Goal: Task Accomplishment & Management: Complete application form

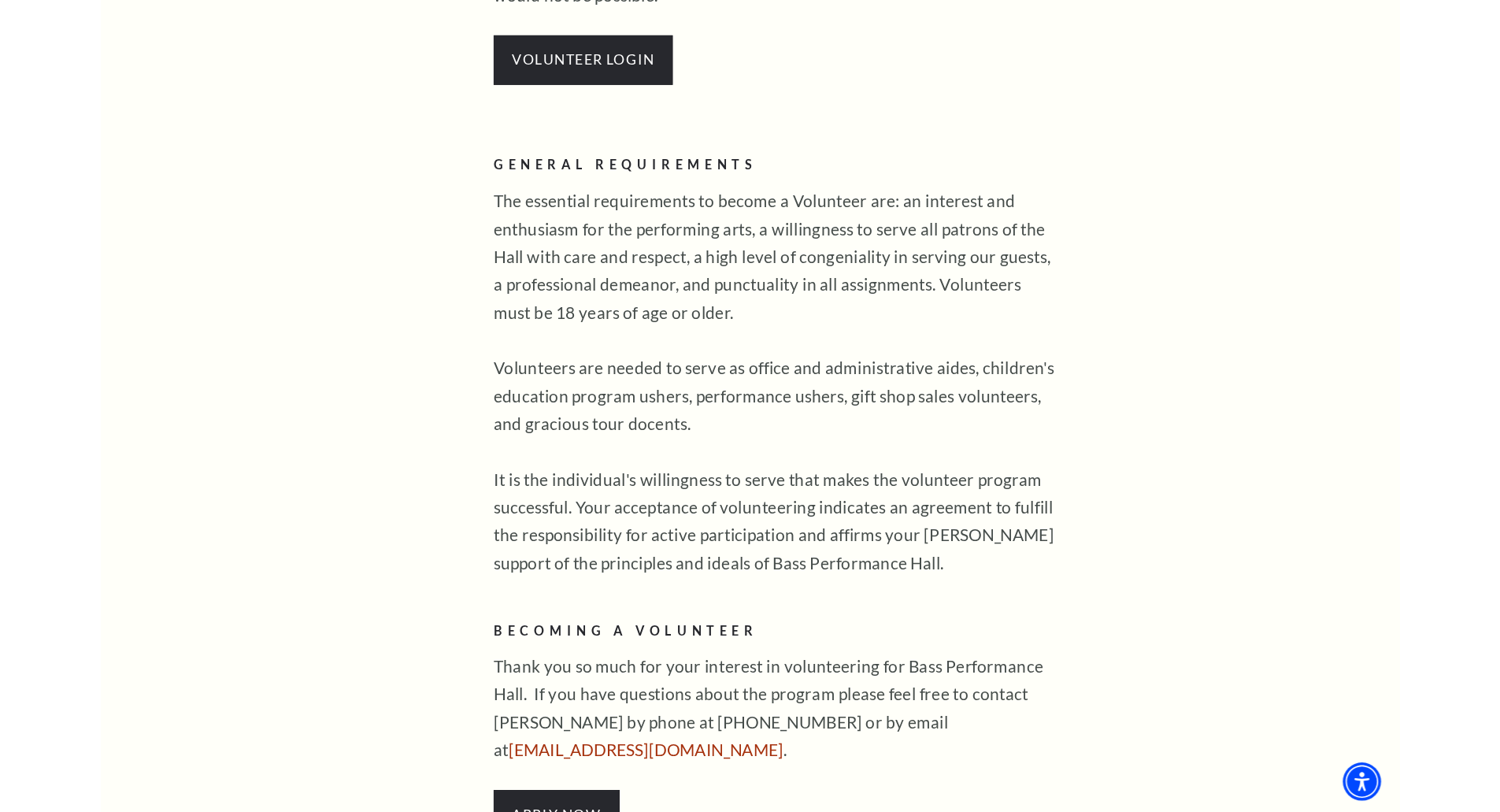
scroll to position [945, 0]
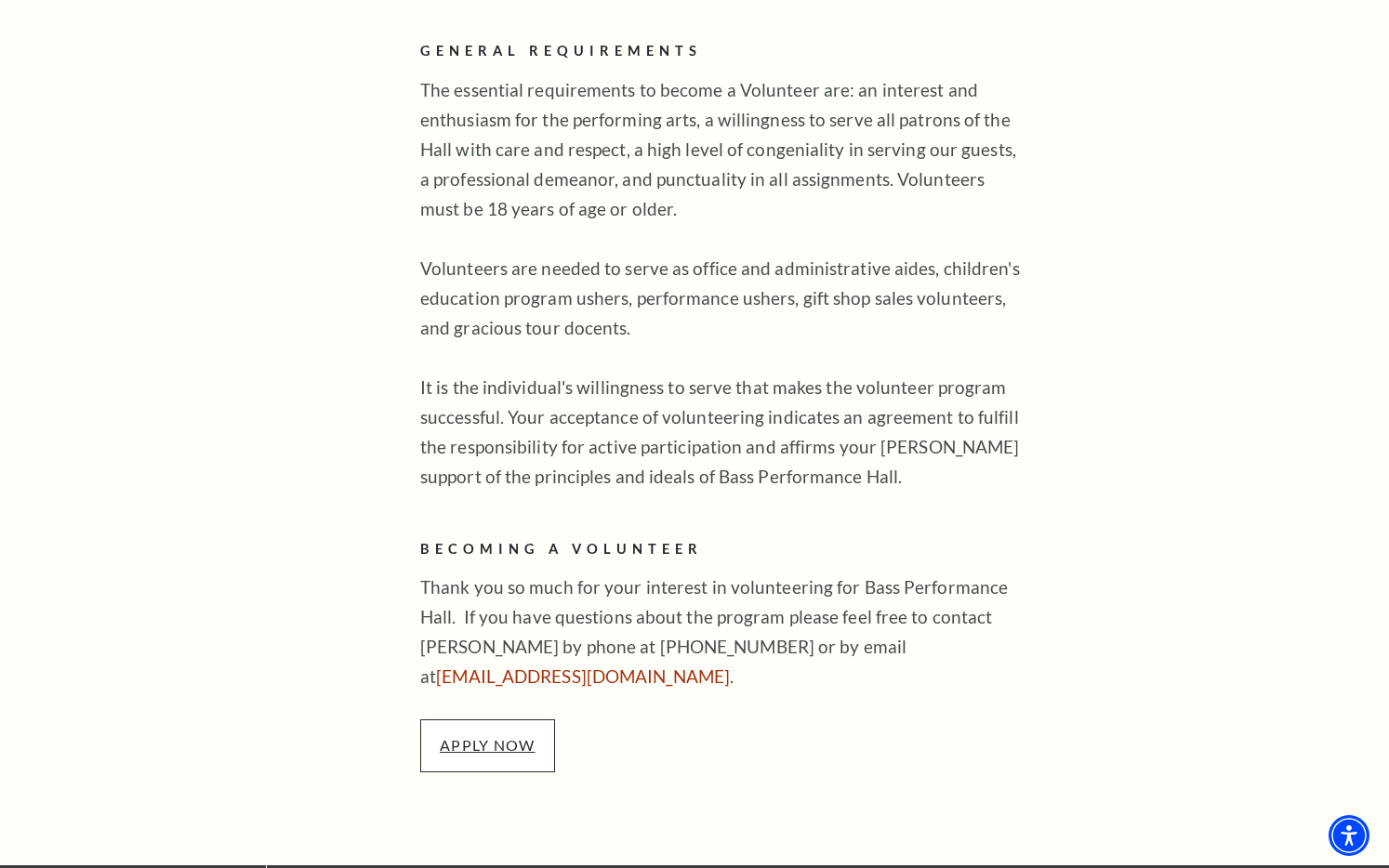
click at [477, 736] on link "APPLY NOW" at bounding box center [487, 745] width 96 height 18
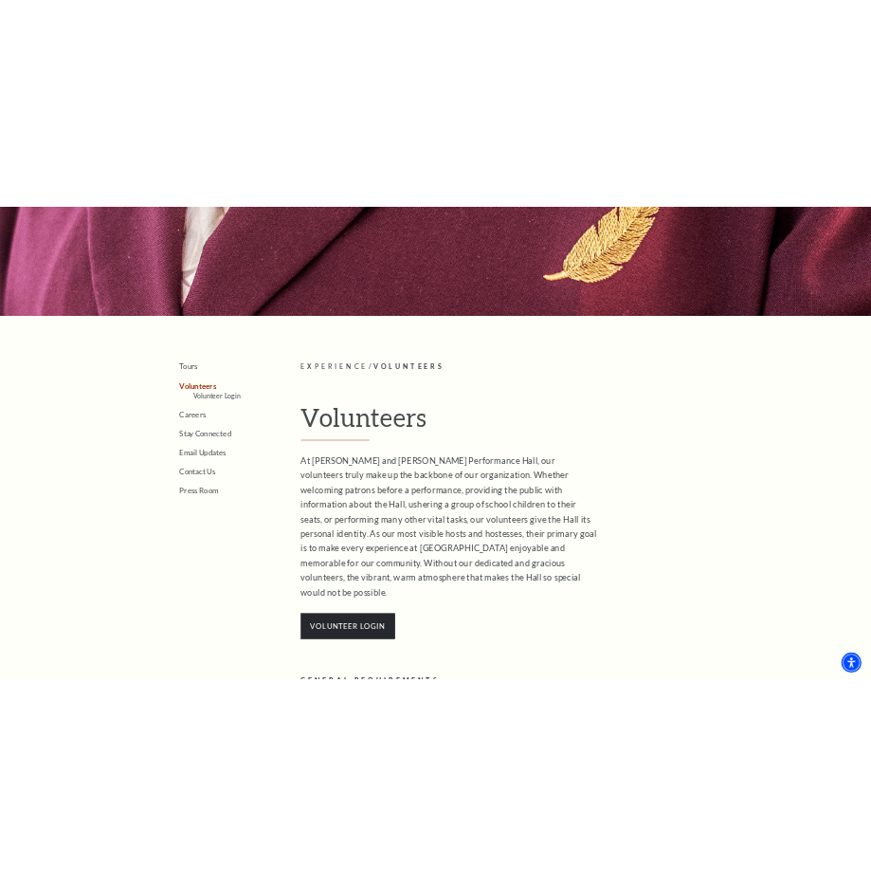
scroll to position [190, 0]
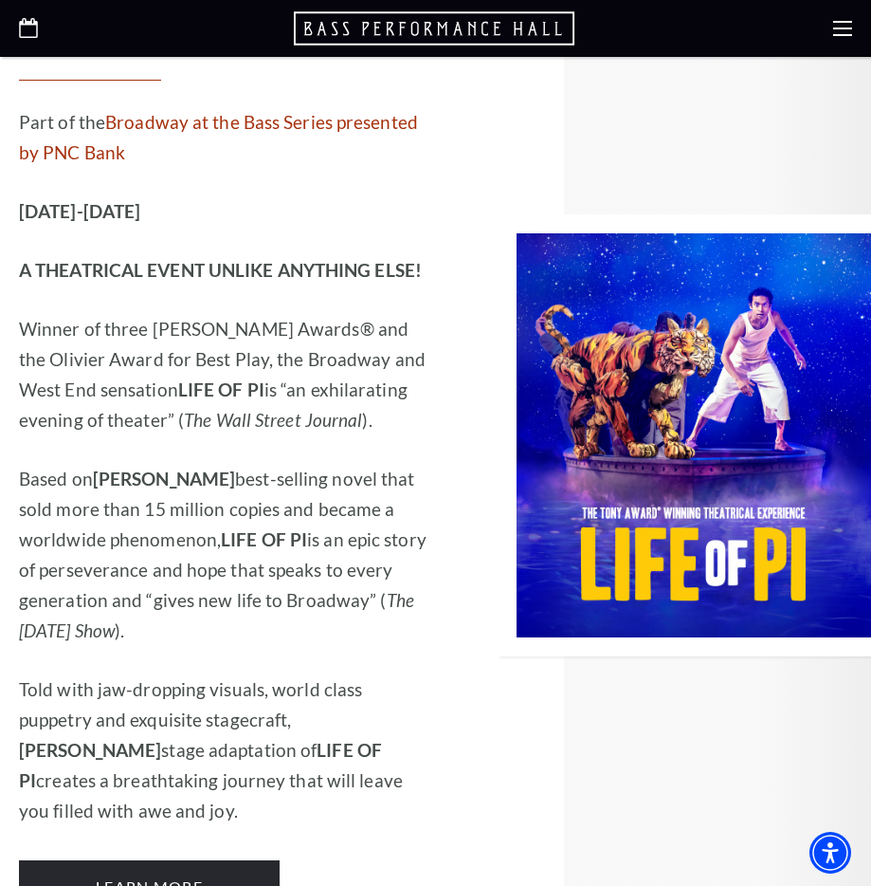
scroll to position [1801, 0]
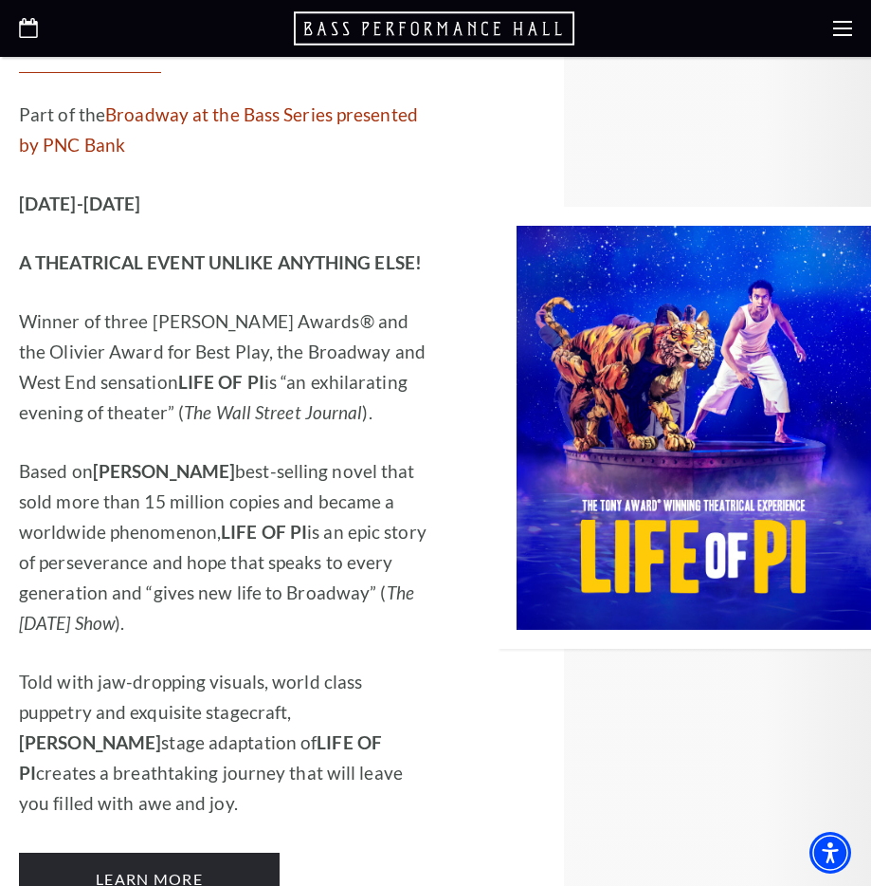
click at [835, 30] on icon at bounding box center [842, 28] width 19 height 19
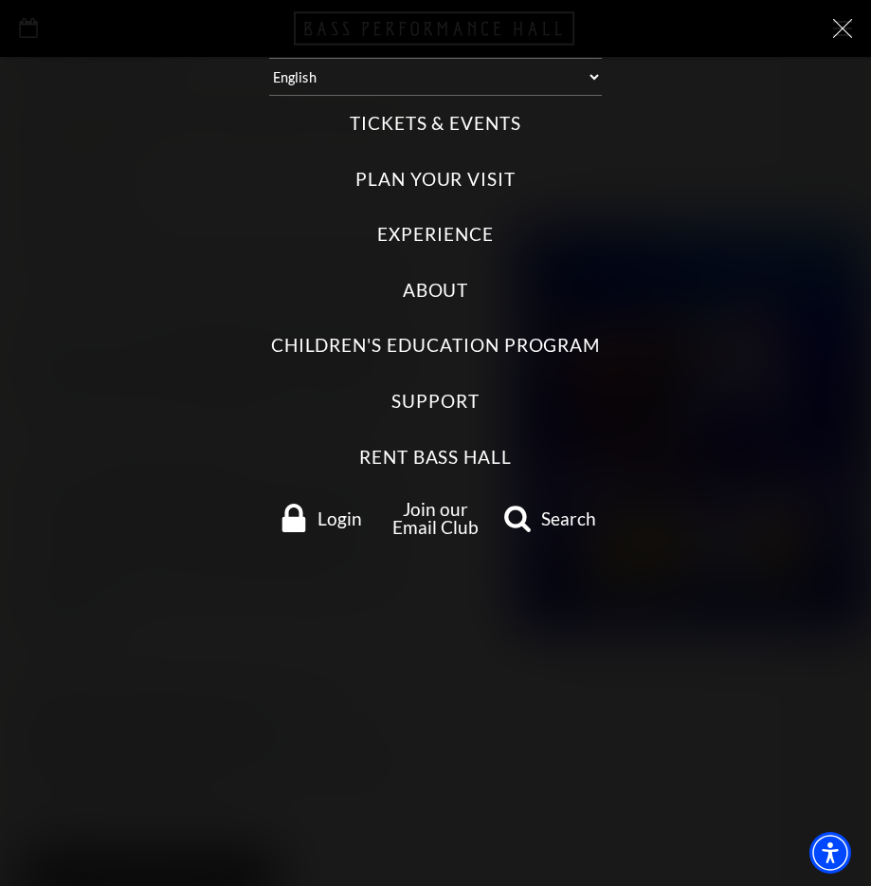
click at [429, 220] on div "Tickets & Events Now On Sale Broadway At The Bass presented by PNC Bank Irwin S…" at bounding box center [435, 323] width 833 height 455
click at [430, 233] on label "Experience" at bounding box center [435, 235] width 117 height 26
click at [0, 0] on input "Experience" at bounding box center [0, 0] width 0 height 0
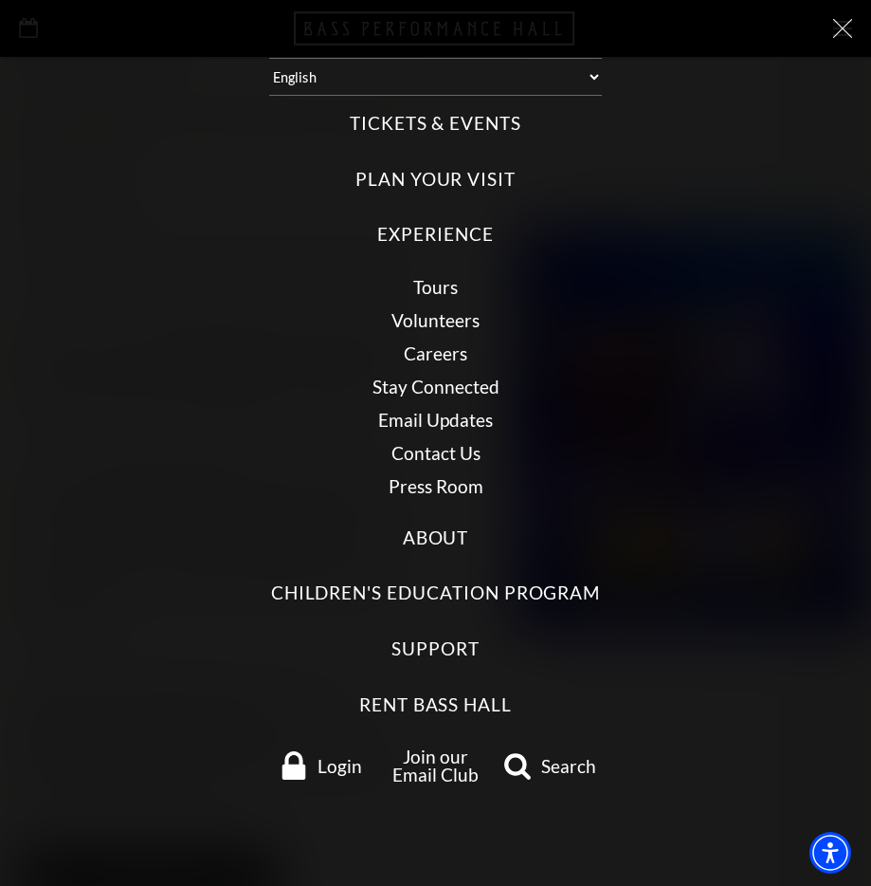
click at [422, 323] on link "Volunteers" at bounding box center [436, 320] width 88 height 22
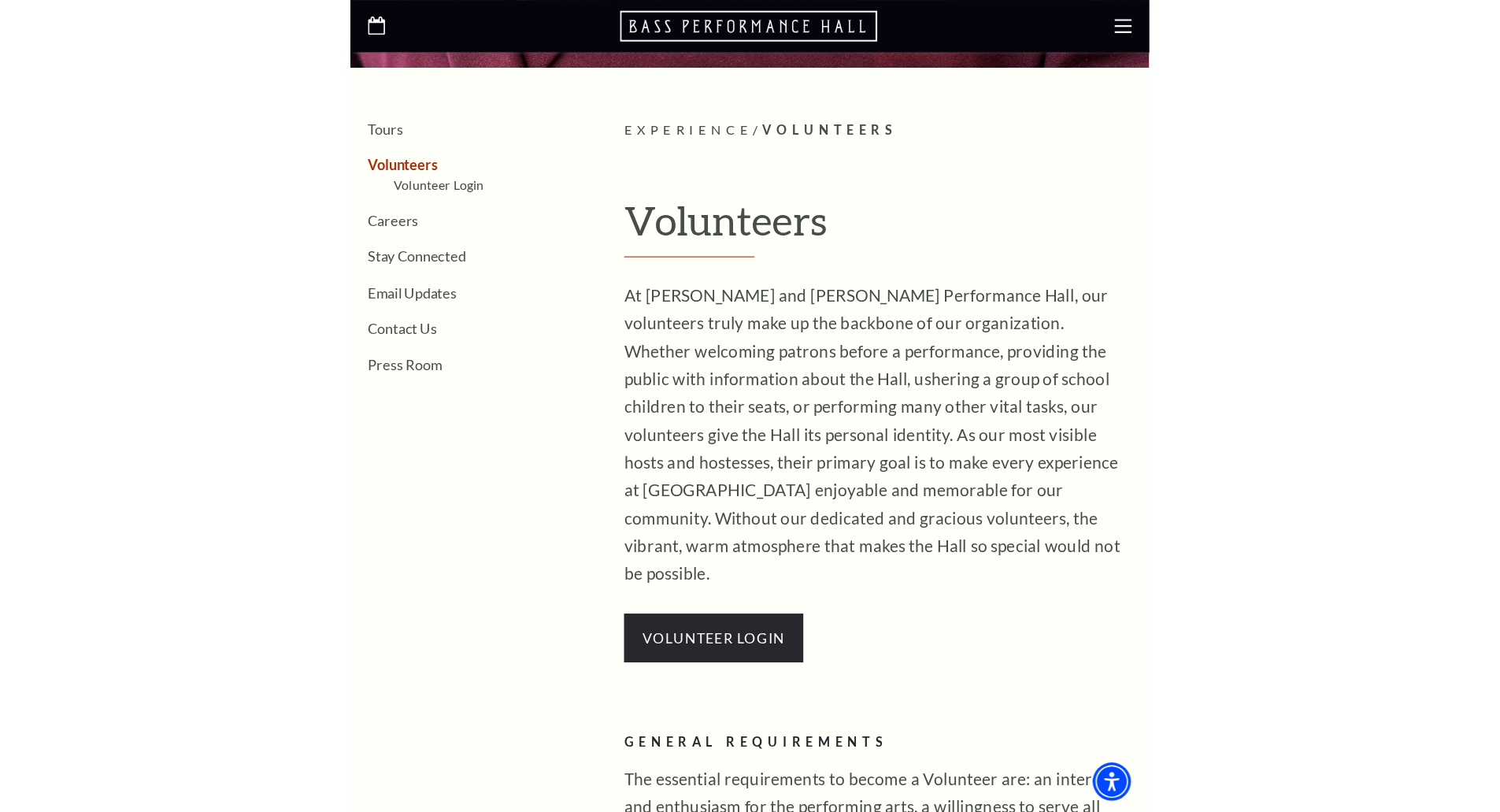
scroll to position [315, 0]
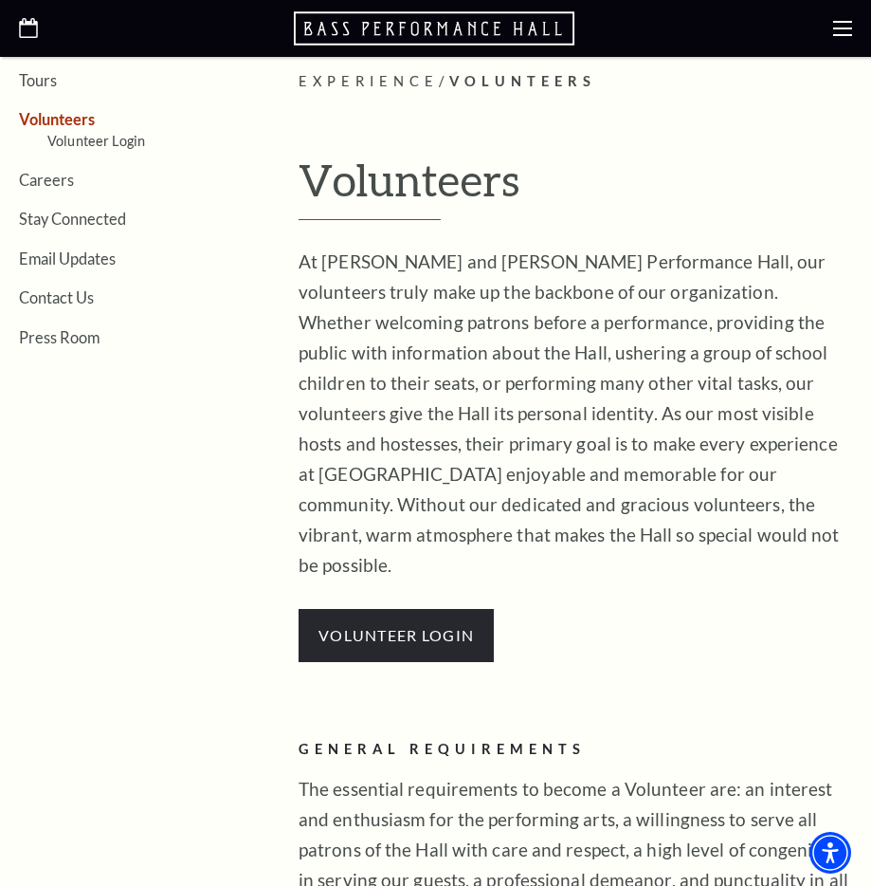
click at [519, 368] on p "At [PERSON_NAME] and [PERSON_NAME] Performance Hall, our volunteers truly make …" at bounding box center [576, 414] width 554 height 334
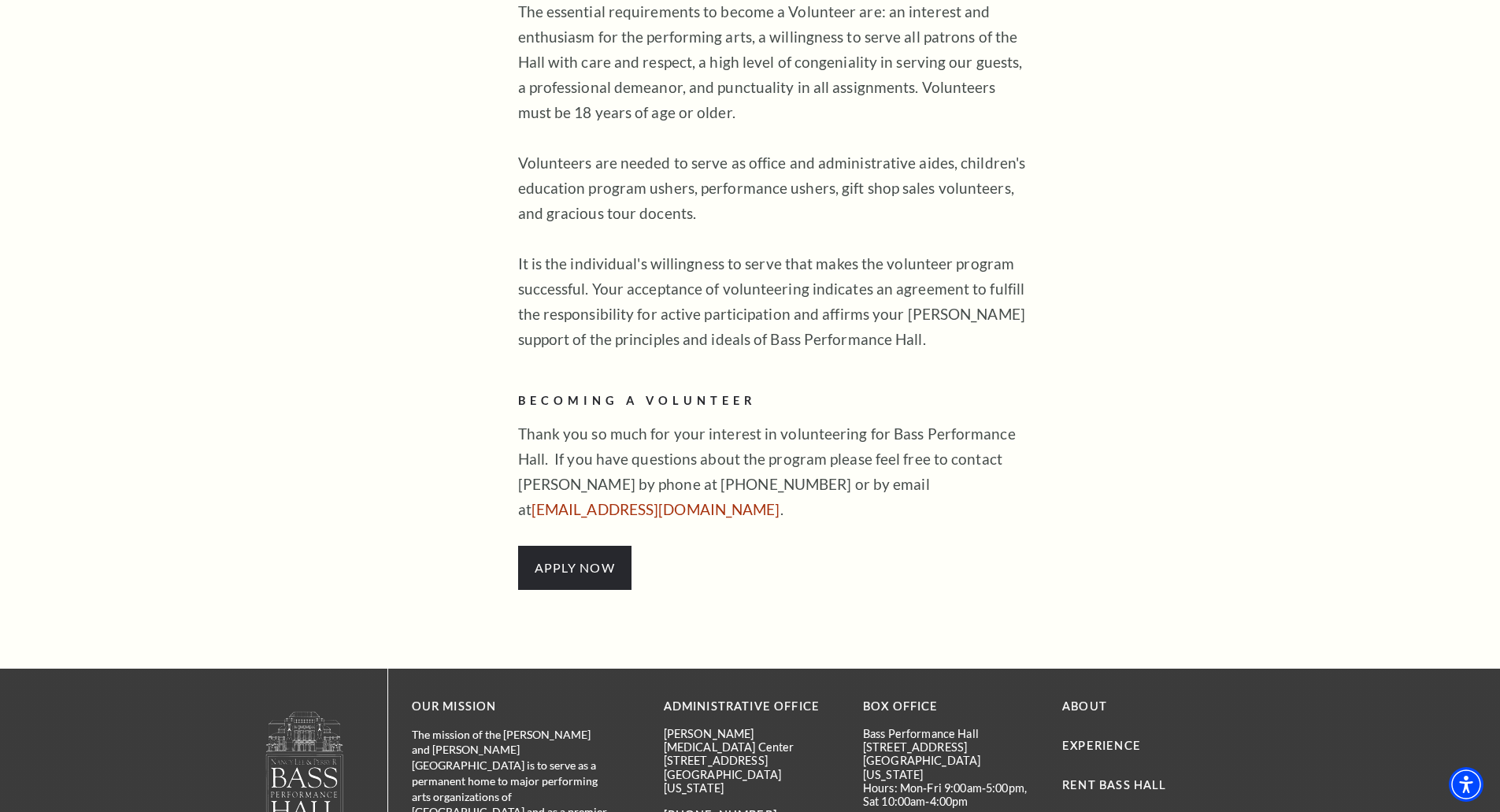
scroll to position [1102, 0]
